Goal: Navigation & Orientation: Locate item on page

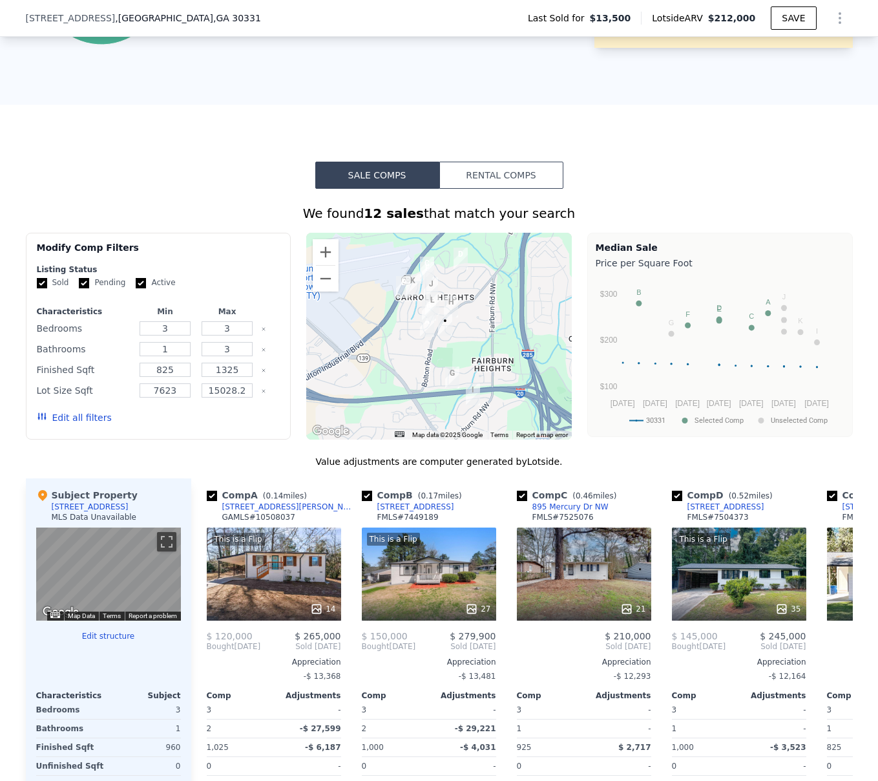
scroll to position [892, 0]
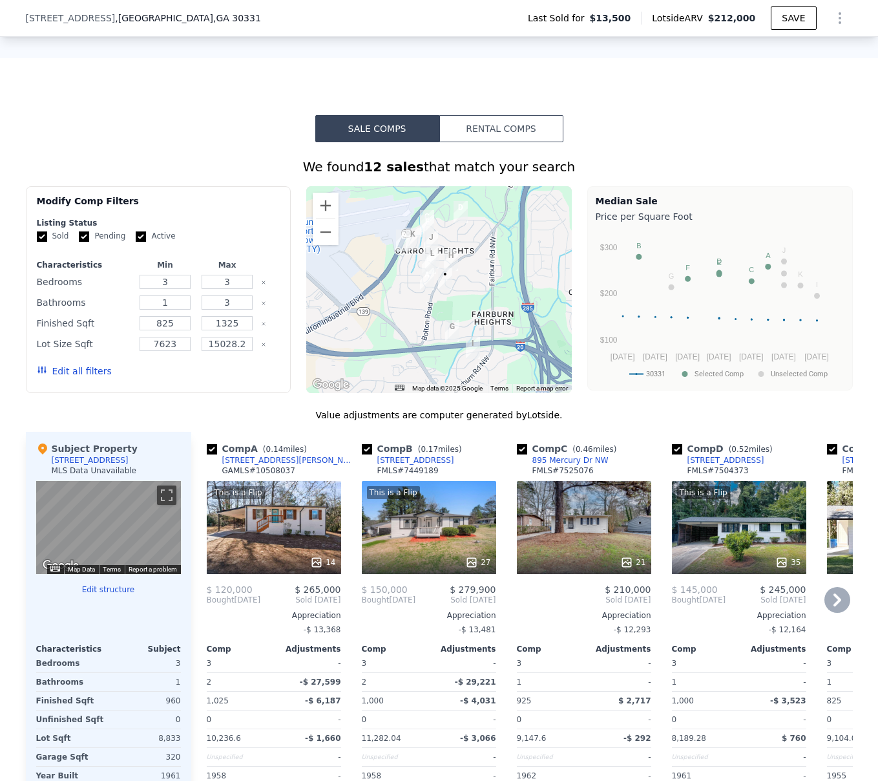
click at [267, 558] on div "This is a Flip 14" at bounding box center [274, 527] width 134 height 93
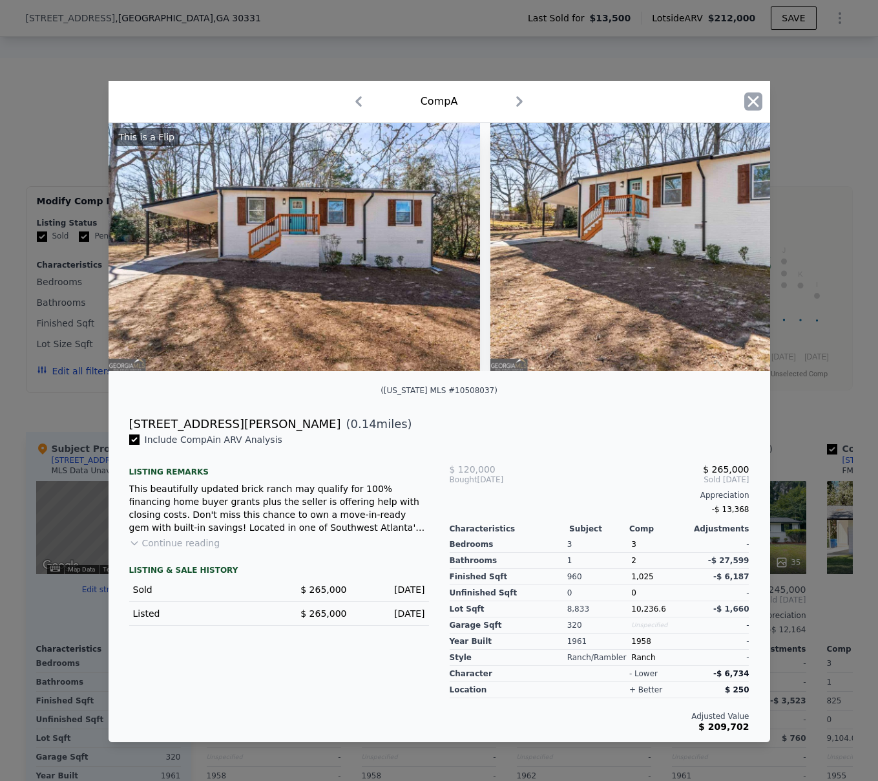
click at [754, 100] on icon "button" at bounding box center [754, 101] width 18 height 18
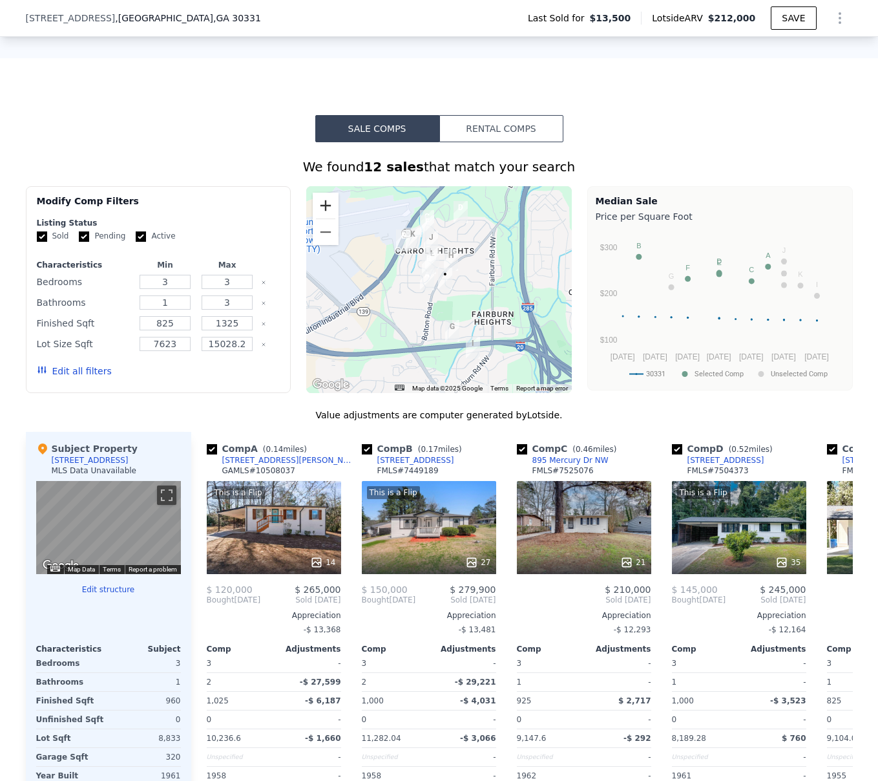
click at [319, 207] on button "Zoom in" at bounding box center [326, 206] width 26 height 26
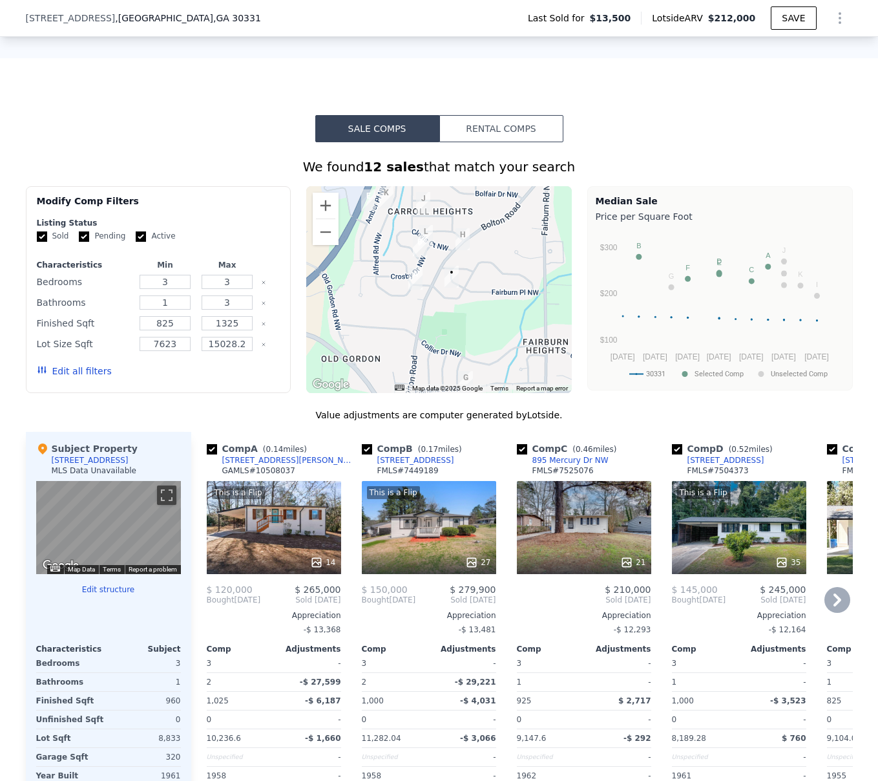
click at [420, 536] on div "This is a Flip 27" at bounding box center [429, 527] width 134 height 93
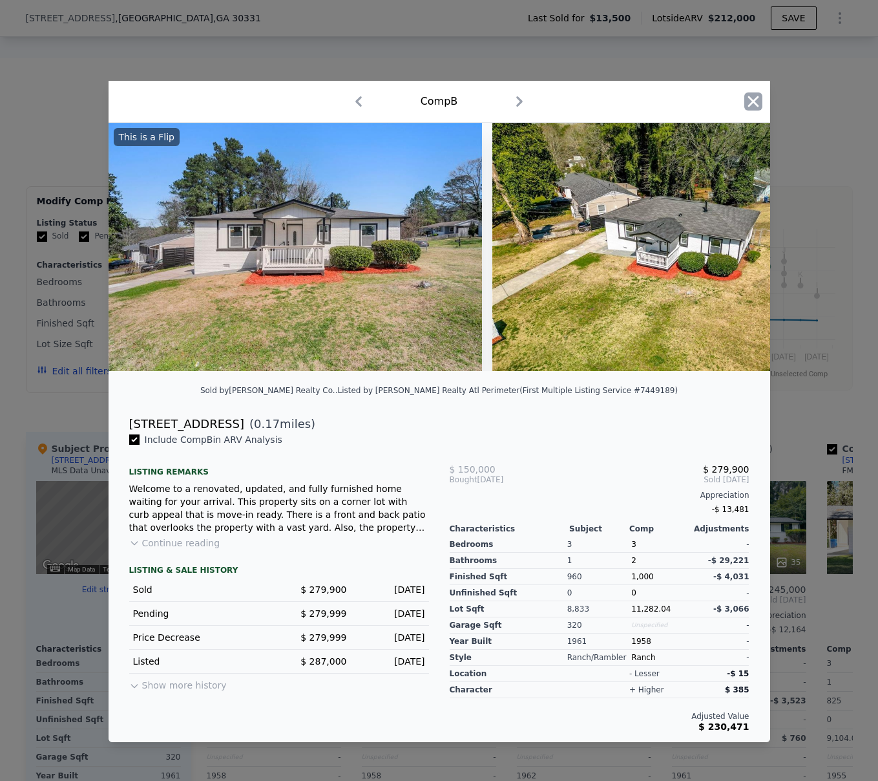
click at [755, 97] on icon "button" at bounding box center [754, 101] width 18 height 18
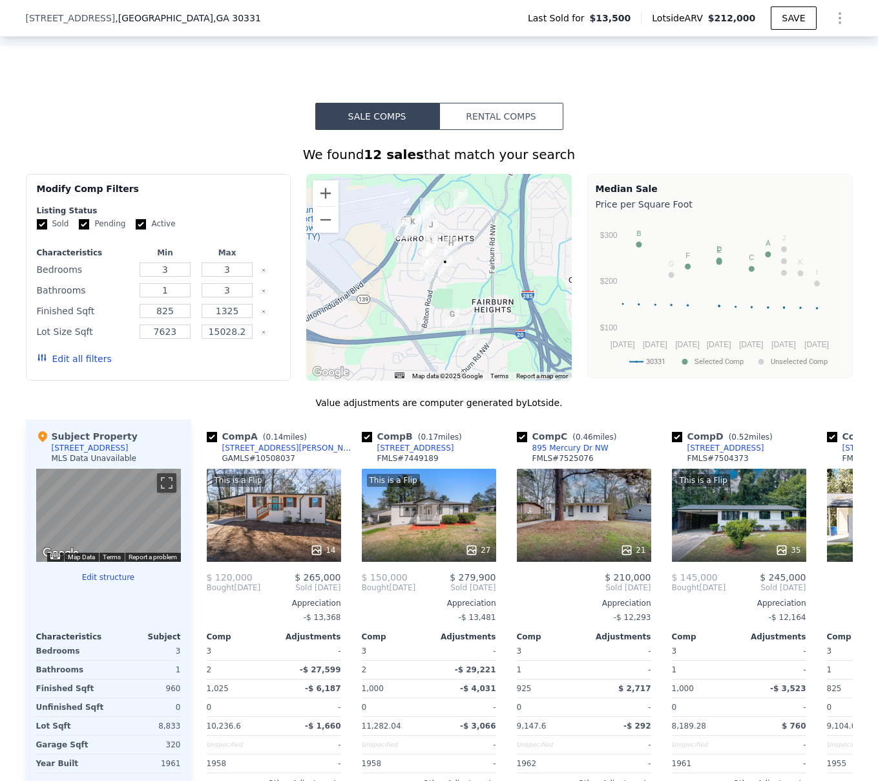
scroll to position [903, 0]
